Goal: Transaction & Acquisition: Purchase product/service

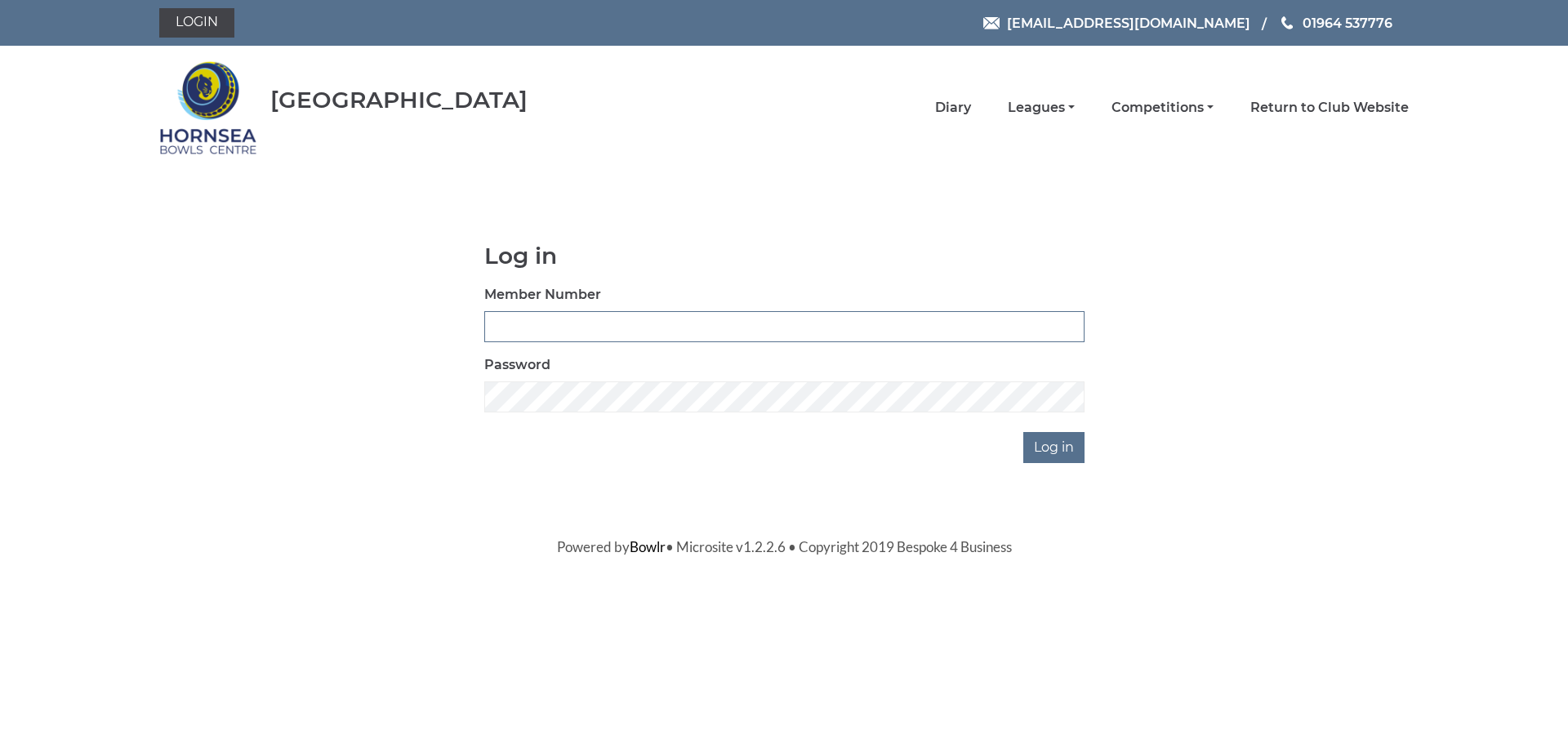
type input "0588"
click at [1066, 459] on input "Log in" at bounding box center [1053, 448] width 61 height 31
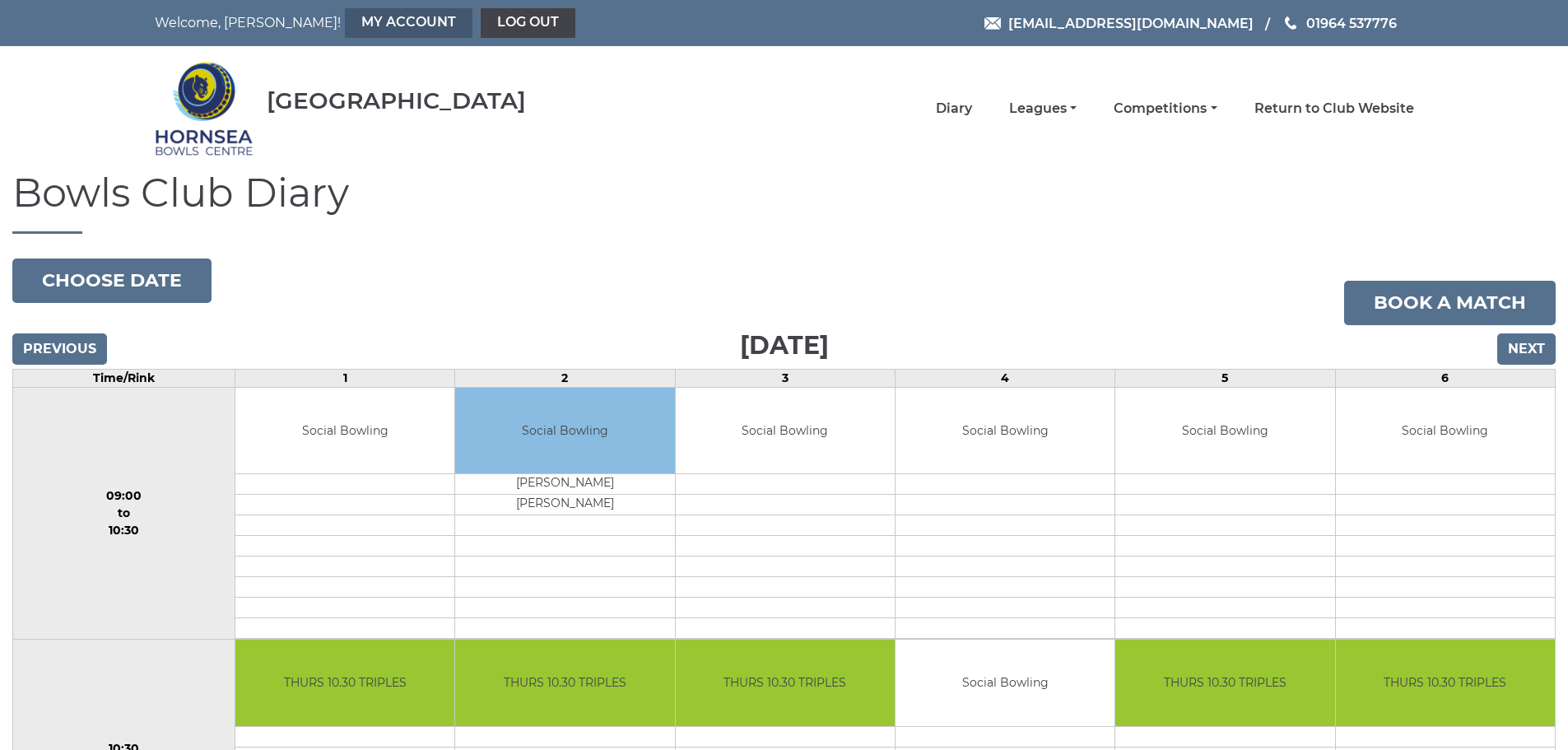
click at [345, 24] on link "My Account" at bounding box center [409, 23] width 128 height 30
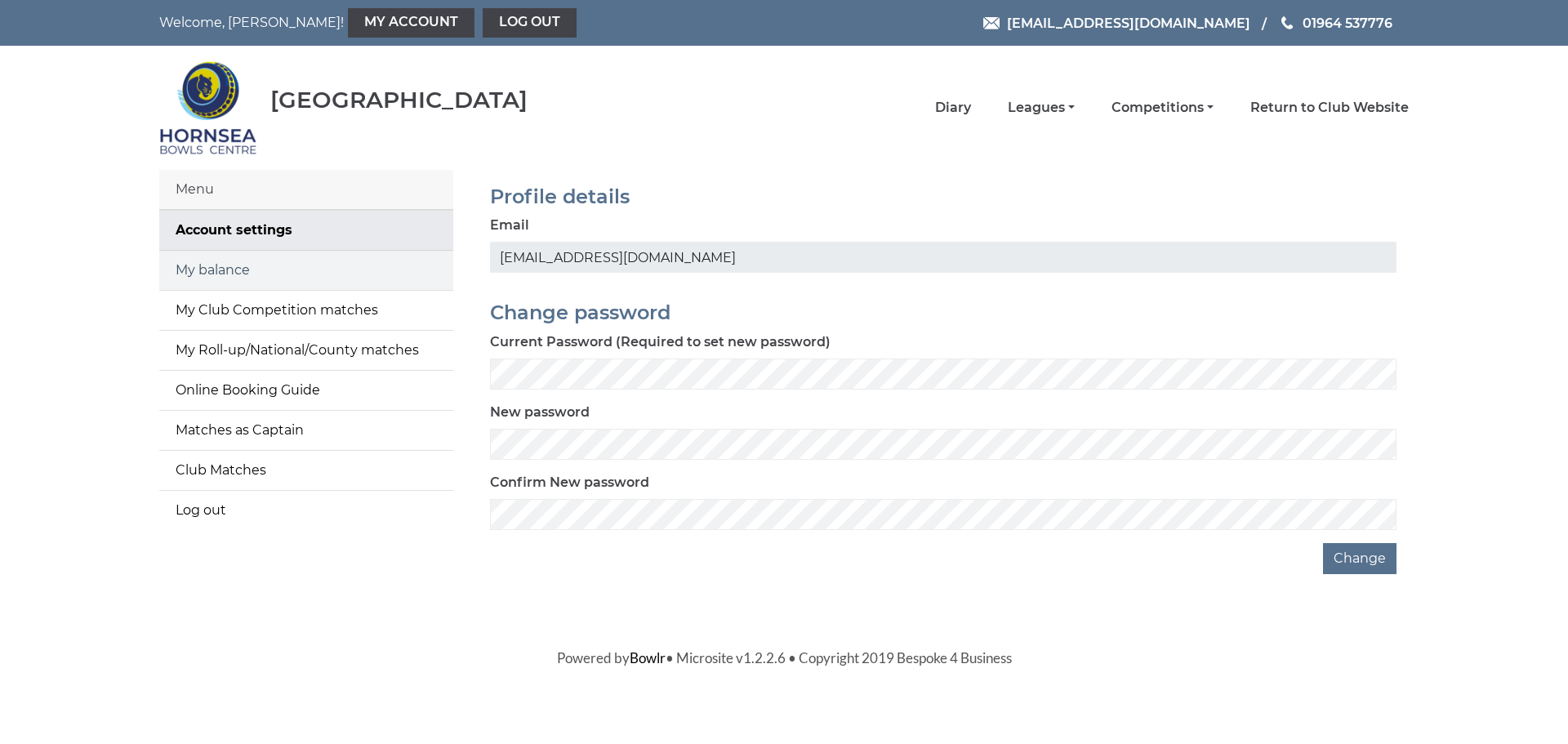
click at [225, 272] on link "My balance" at bounding box center [306, 270] width 294 height 39
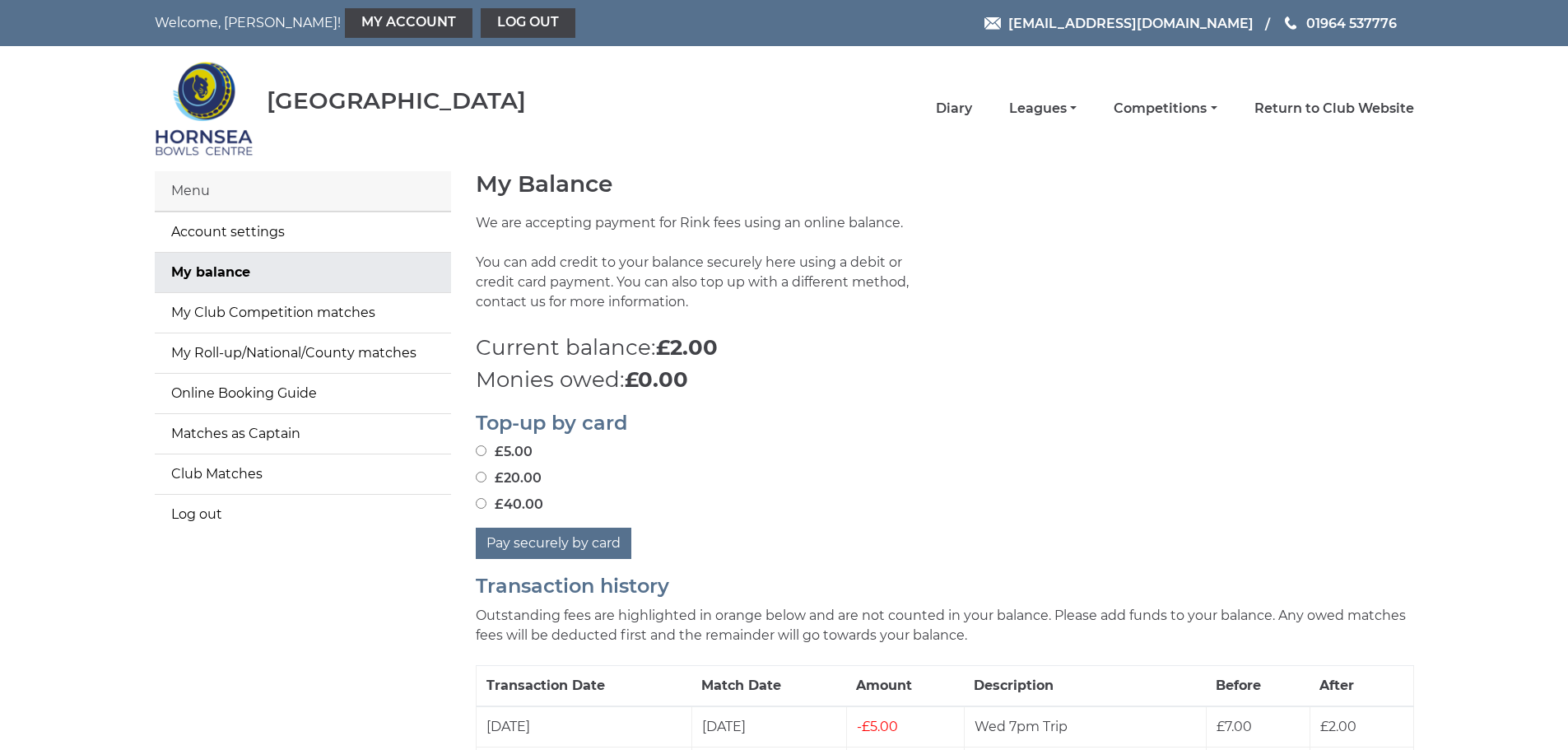
click at [482, 502] on input "£40.00" at bounding box center [481, 503] width 11 height 11
radio input "true"
click at [564, 545] on button "Pay securely by card" at bounding box center [553, 543] width 156 height 31
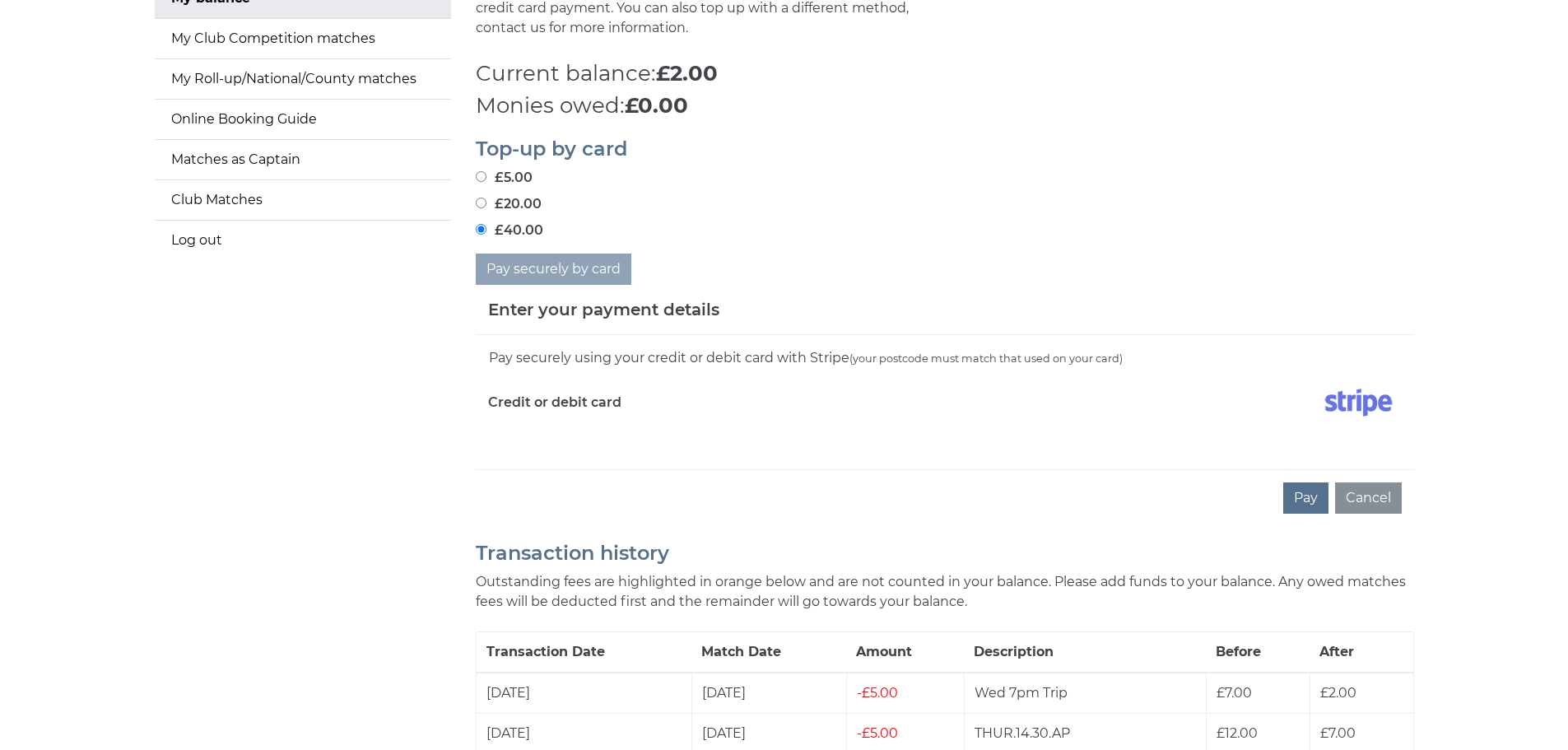
scroll to position [329, 0]
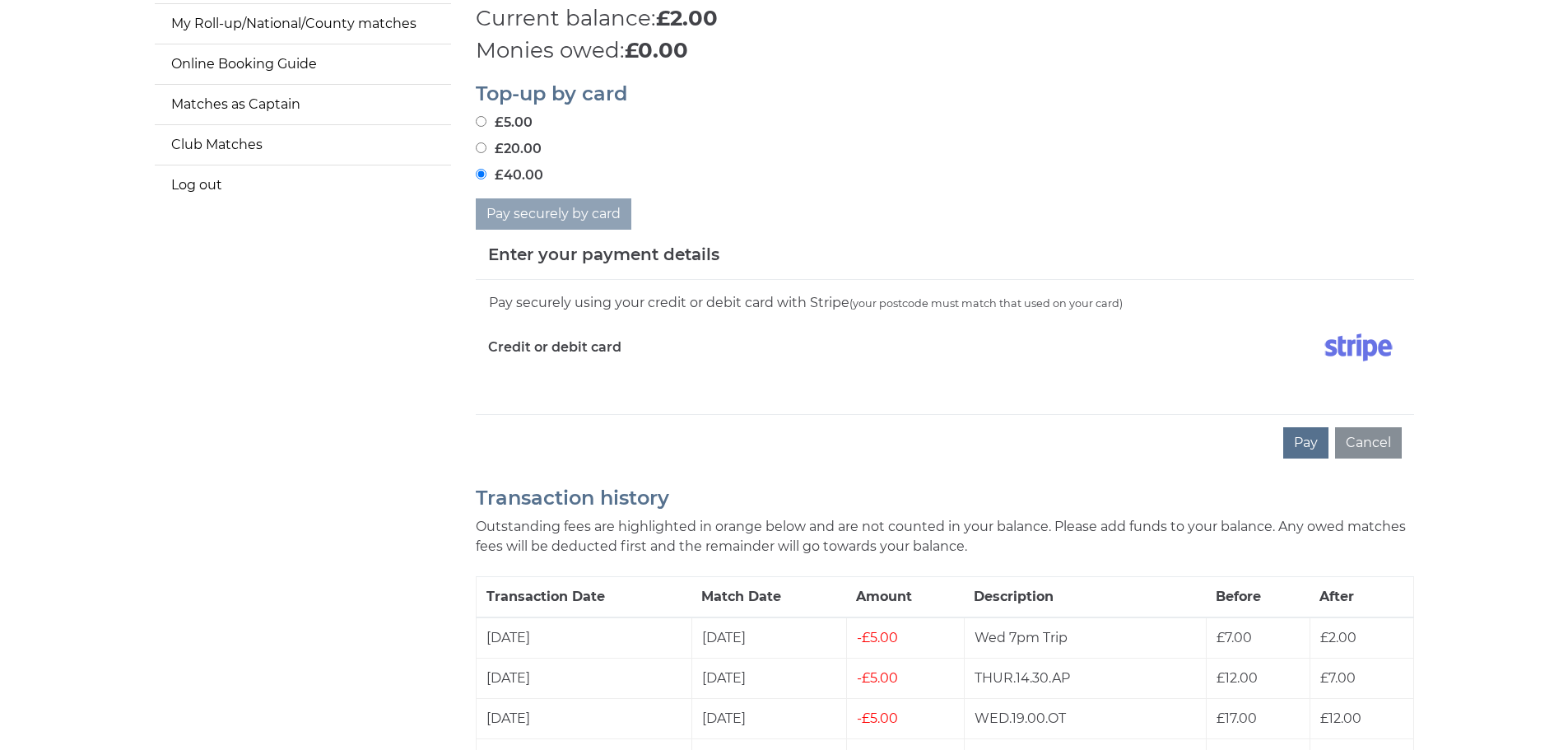
drag, startPoint x: 512, startPoint y: 375, endPoint x: 509, endPoint y: 388, distance: 13.3
click at [509, 391] on div "Pay securely using your credit or debit card with Stripe (your postcode must ma…" at bounding box center [944, 347] width 938 height 135
click at [485, 383] on div "Pay securely using your credit or debit card with Stripe (your postcode must ma…" at bounding box center [944, 347] width 938 height 135
click at [483, 431] on div "Pay Cancel" at bounding box center [944, 442] width 938 height 57
drag, startPoint x: 589, startPoint y: 366, endPoint x: 586, endPoint y: 376, distance: 10.4
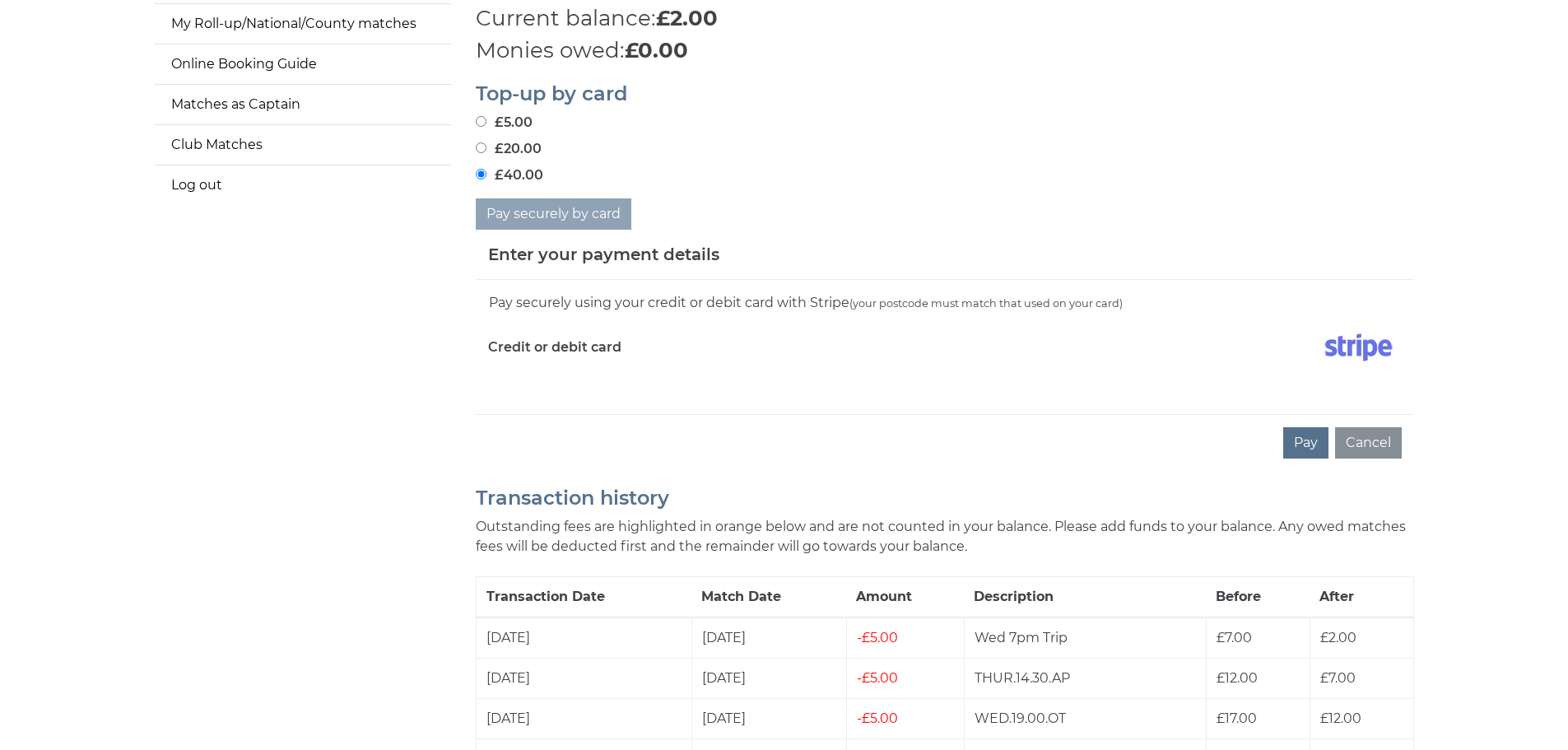
click at [590, 367] on label "Credit or debit card" at bounding box center [555, 347] width 134 height 41
click at [492, 403] on div "Pay securely using your credit or debit card with Stripe (your postcode must ma…" at bounding box center [944, 347] width 938 height 135
click at [586, 343] on label "Credit or debit card" at bounding box center [555, 347] width 134 height 41
click at [481, 425] on div "Pay Cancel" at bounding box center [944, 442] width 938 height 57
click at [494, 439] on div "Pay Cancel" at bounding box center [944, 442] width 938 height 57
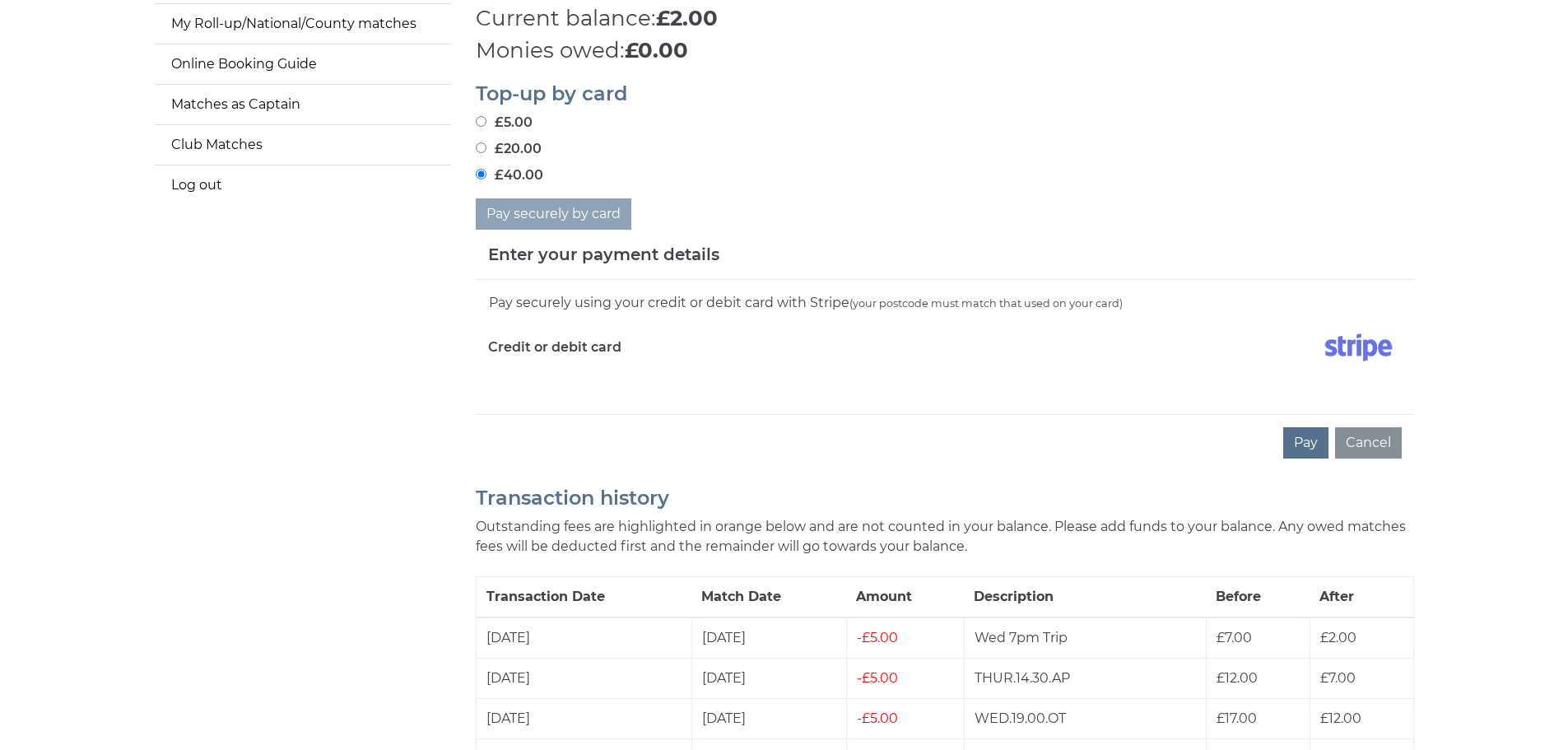
click at [503, 436] on div "Pay Cancel" at bounding box center [944, 442] width 938 height 57
click at [523, 396] on div "Pay securely using your credit or debit card with Stripe (your postcode must ma…" at bounding box center [944, 347] width 938 height 135
click at [646, 367] on div "Credit or debit card" at bounding box center [710, 350] width 469 height 47
click at [681, 344] on div "Credit or debit card" at bounding box center [710, 350] width 469 height 47
drag, startPoint x: 723, startPoint y: 350, endPoint x: 706, endPoint y: 360, distance: 19.7
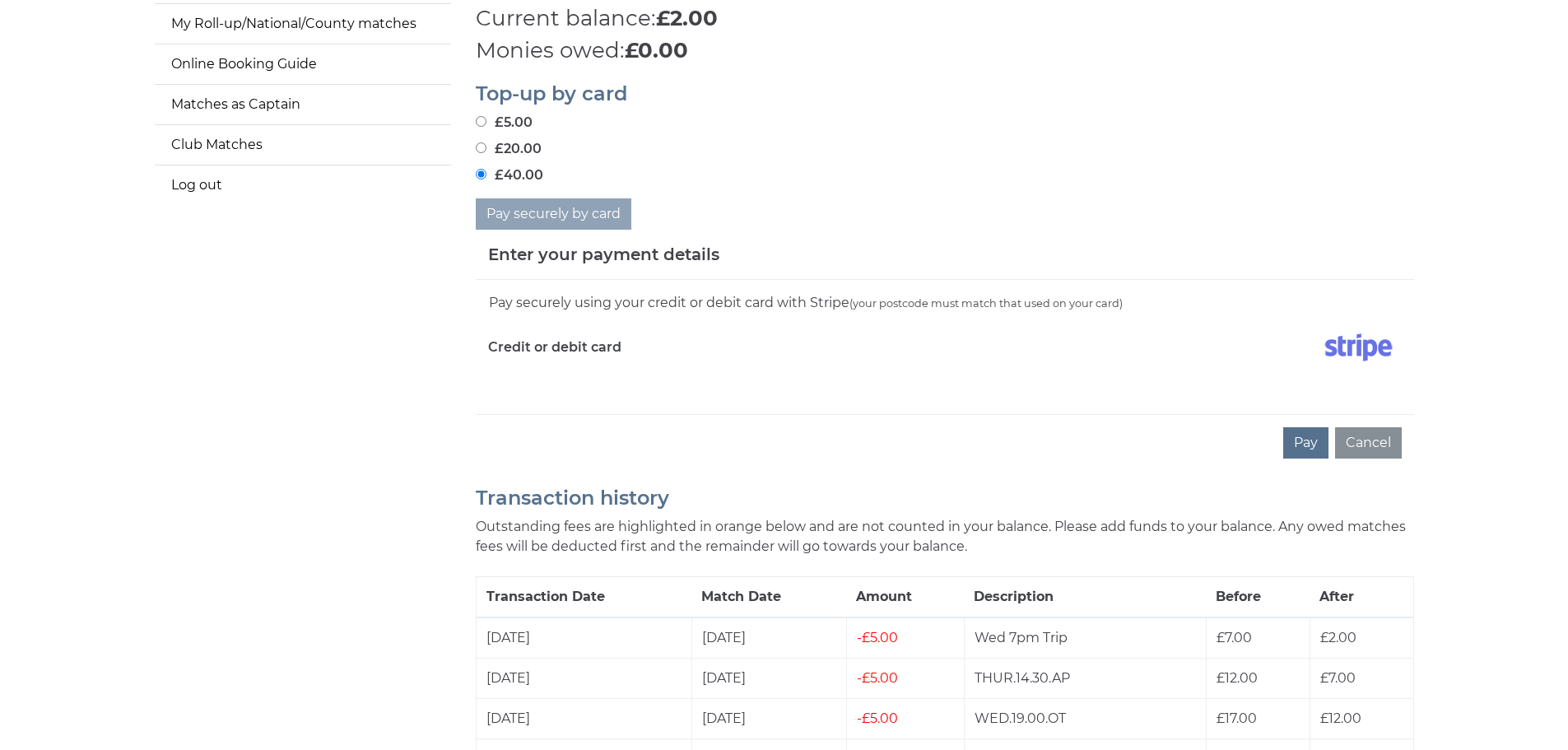
click at [706, 360] on div "Credit or debit card" at bounding box center [710, 350] width 469 height 47
click at [706, 359] on div "Credit or debit card" at bounding box center [710, 350] width 469 height 47
click at [707, 359] on div "Credit or debit card" at bounding box center [710, 350] width 469 height 47
click at [711, 358] on div "Credit or debit card" at bounding box center [710, 350] width 469 height 47
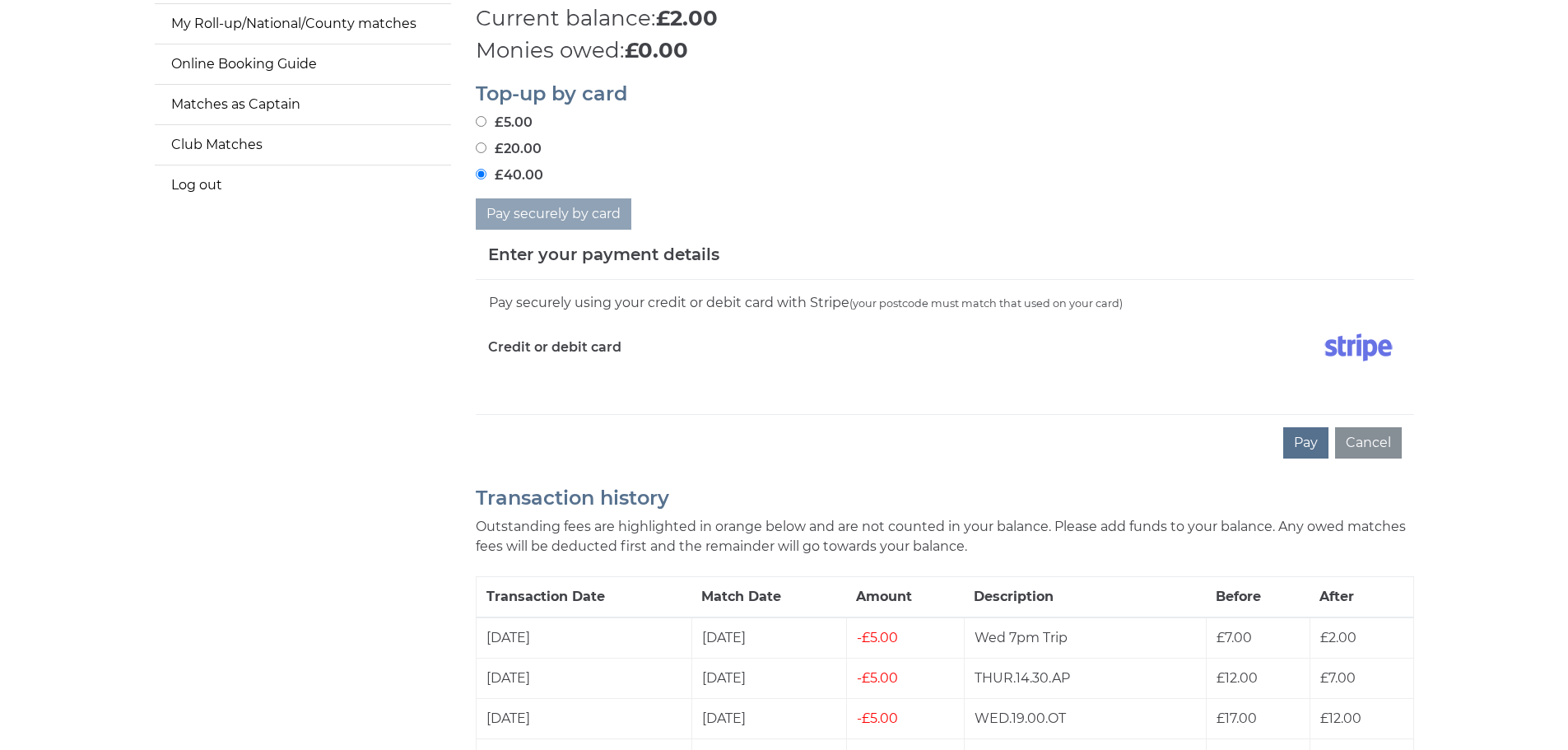
click at [553, 346] on label "Credit or debit card" at bounding box center [555, 347] width 134 height 41
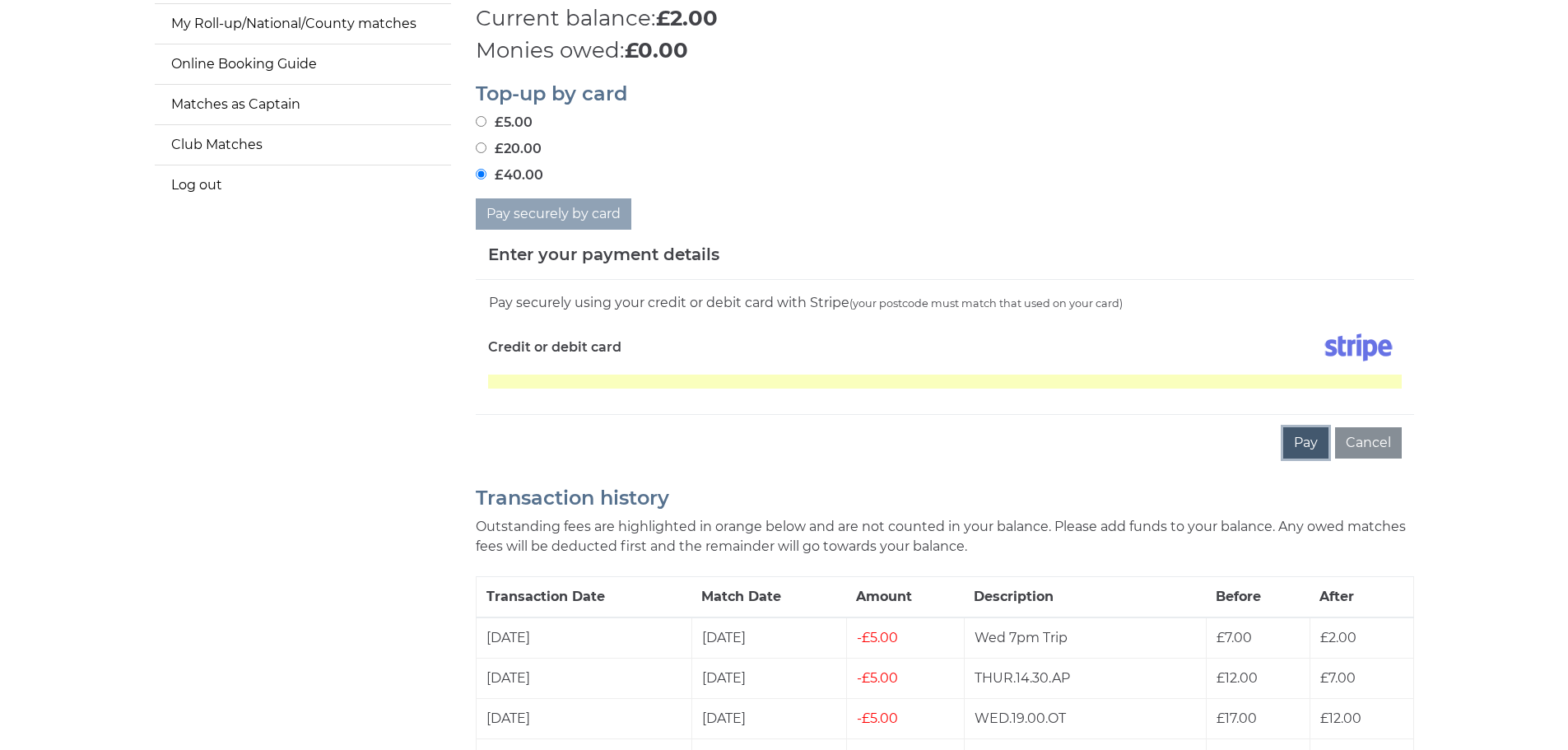
click at [1308, 449] on button "Pay" at bounding box center [1305, 443] width 45 height 31
